Goal: Navigation & Orientation: Find specific page/section

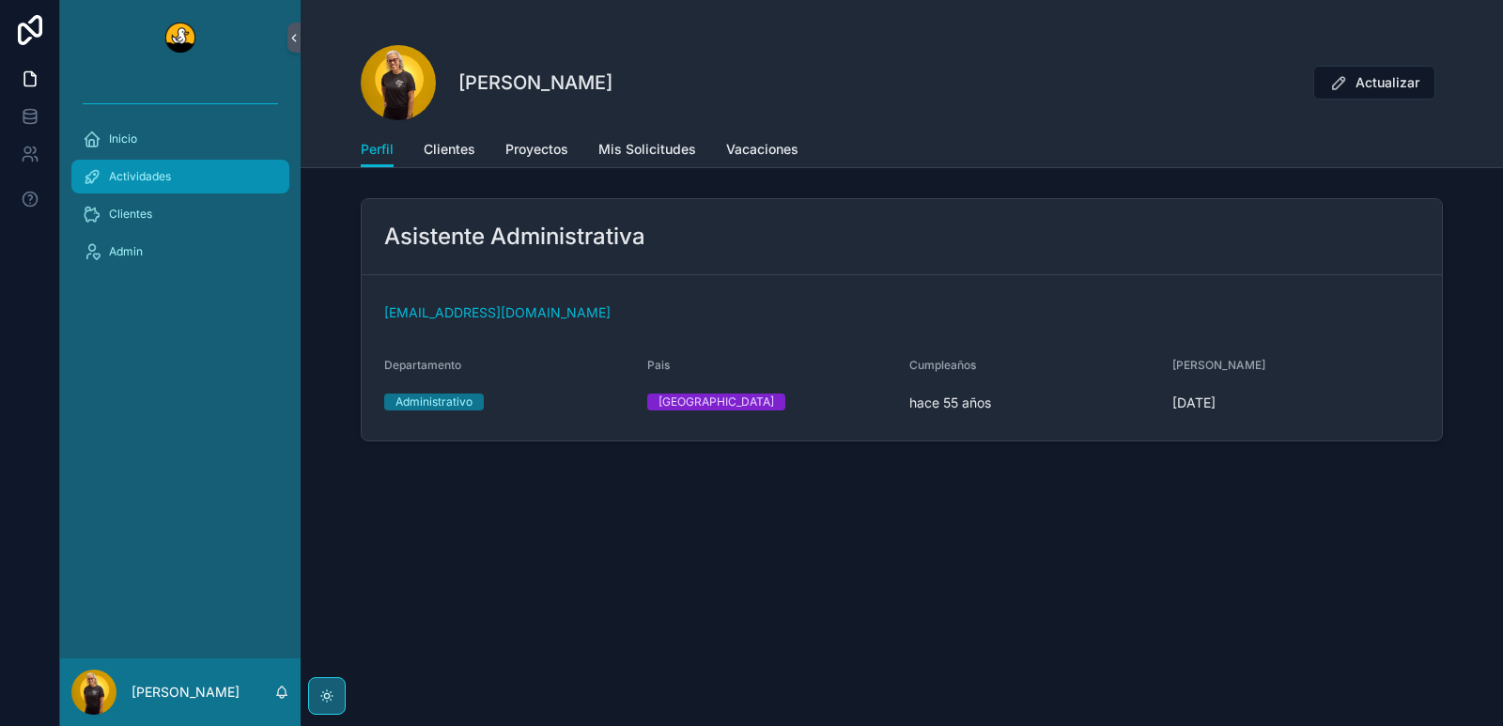
click at [149, 173] on span "Actividades" at bounding box center [140, 176] width 62 height 15
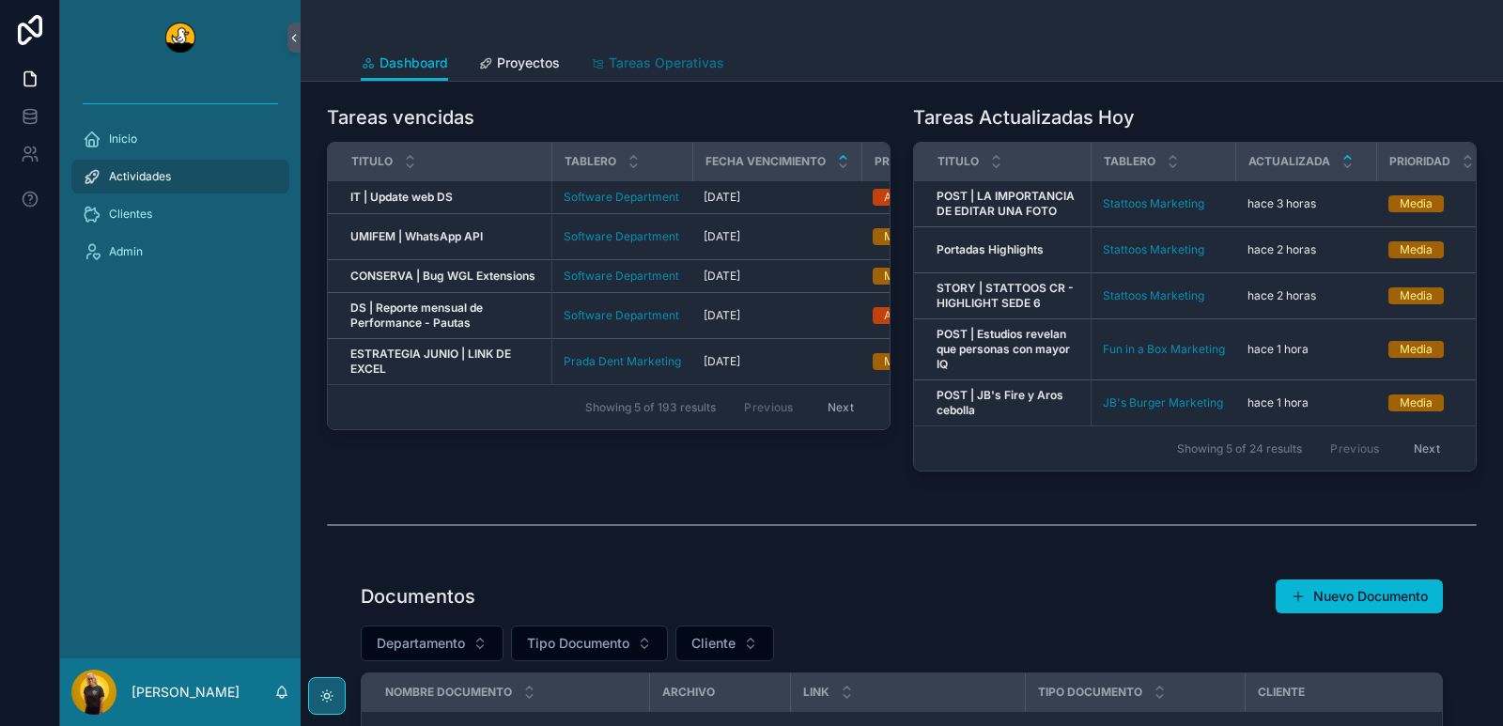
click at [637, 69] on span "Tareas Operativas" at bounding box center [667, 63] width 116 height 19
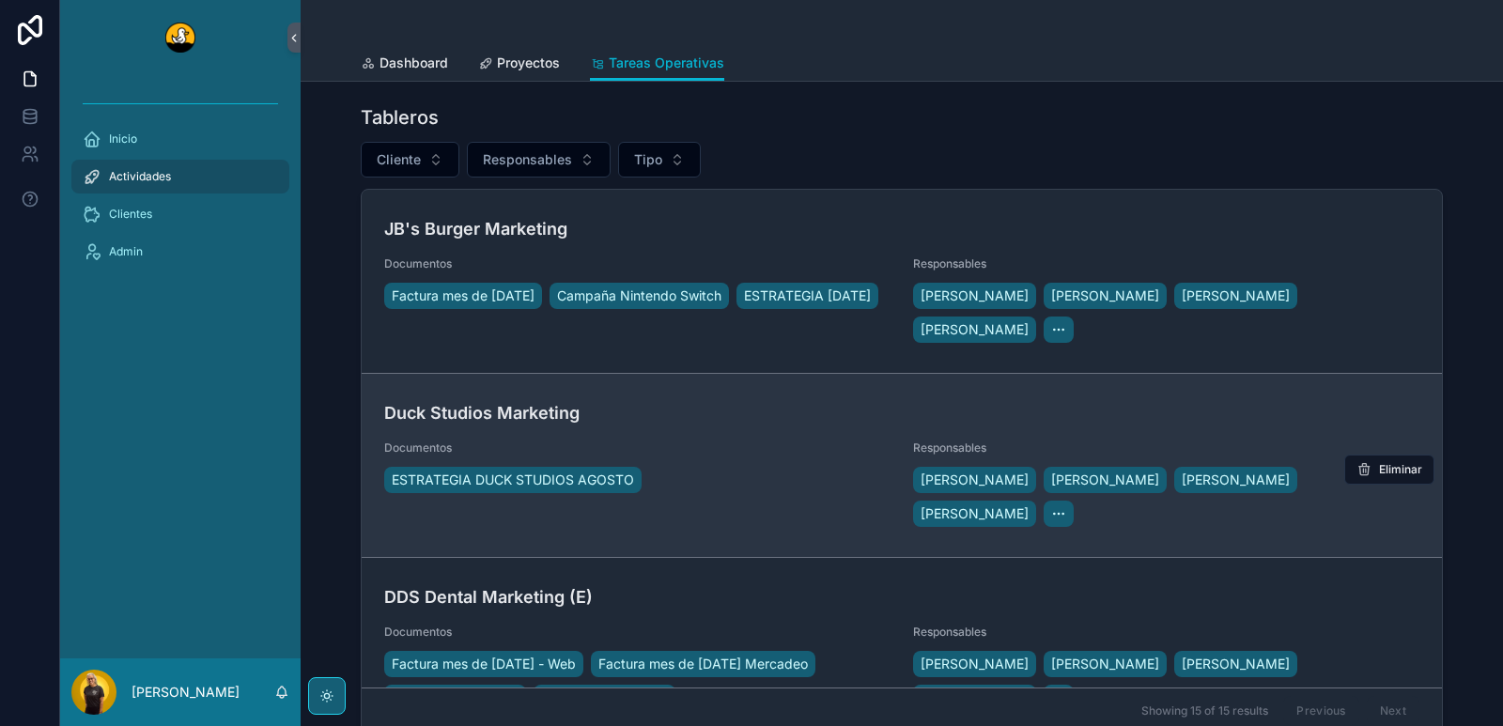
click at [745, 437] on div "Duck Studios Marketing Documentos ESTRATEGIA DUCK STUDIOS AGOSTO Responsables […" at bounding box center [901, 465] width 1035 height 131
